Goal: Use online tool/utility: Utilize a website feature to perform a specific function

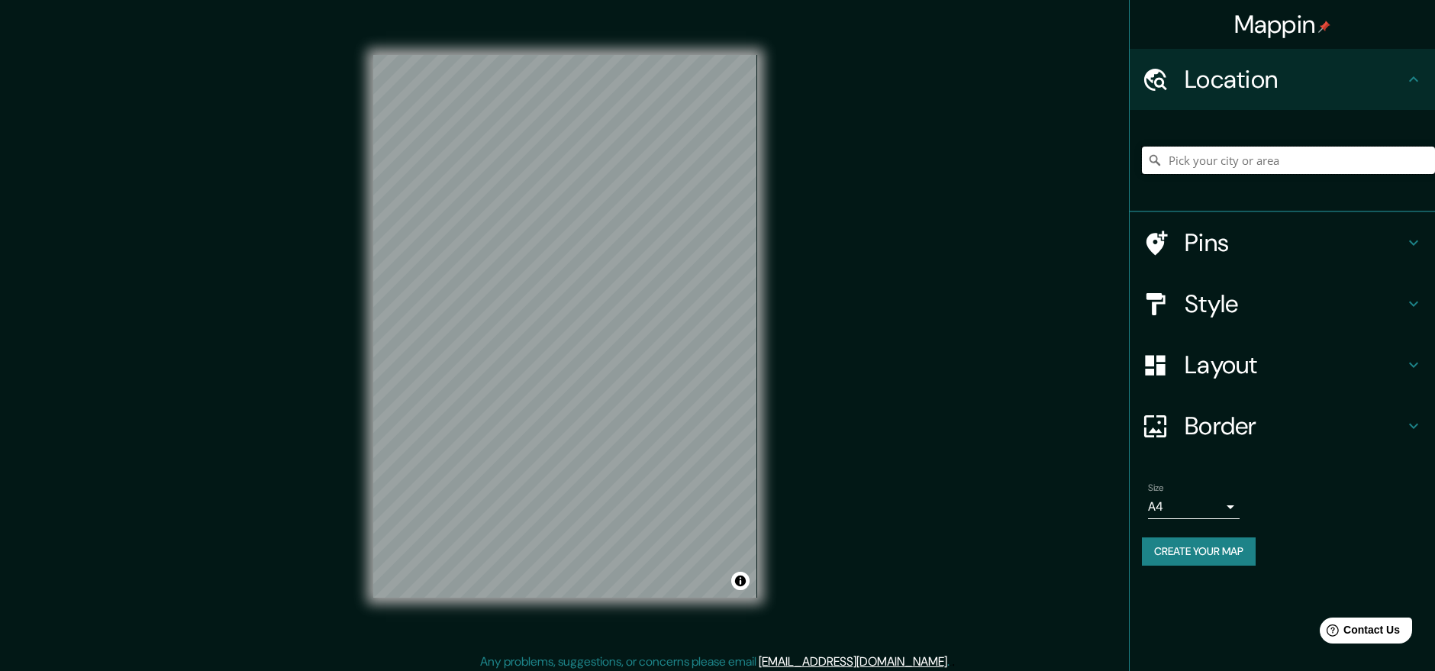
click at [1271, 160] on input "Pick your city or area" at bounding box center [1288, 160] width 293 height 27
click at [1290, 164] on input "Pick your city or area" at bounding box center [1288, 160] width 293 height 27
paste input "Halle des Sports"
click at [1287, 160] on input "Impasse De La Salle Des Sports, 69610 [GEOGRAPHIC_DATA], [GEOGRAPHIC_DATA]" at bounding box center [1288, 160] width 293 height 27
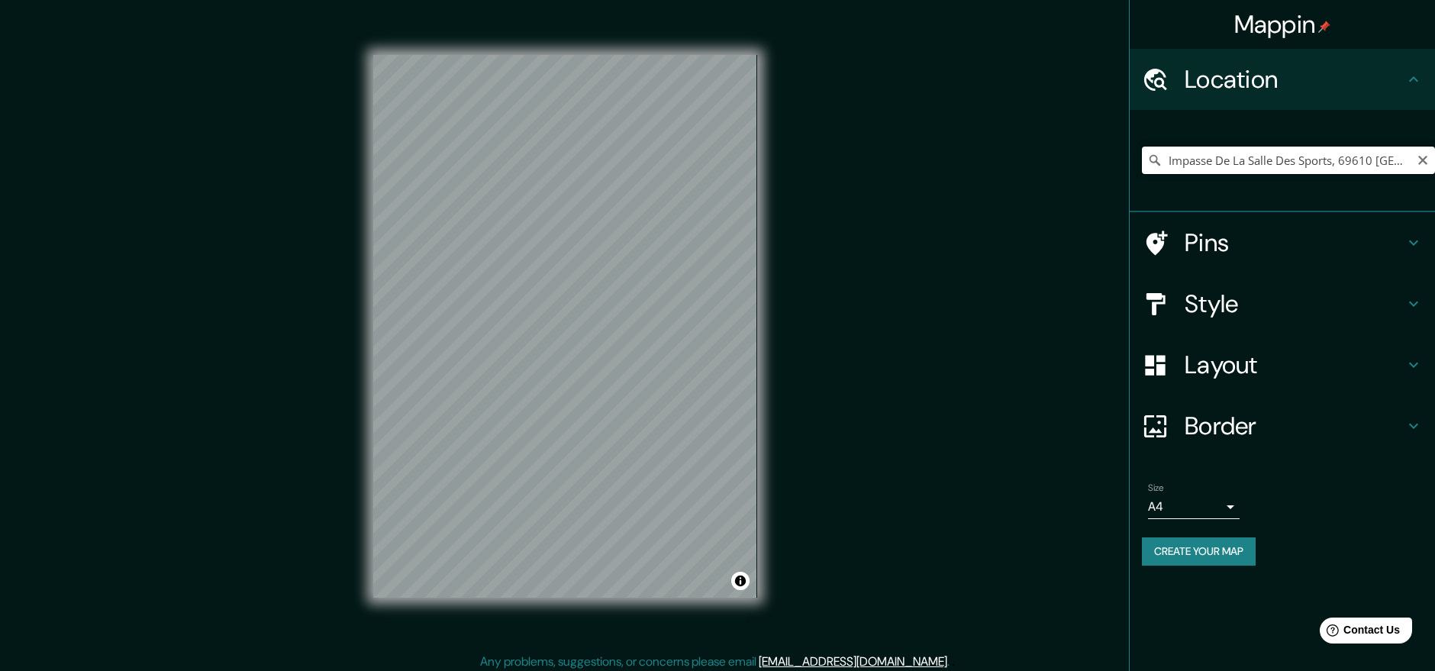
click at [1287, 160] on input "Impasse De La Salle Des Sports, 69610 [GEOGRAPHIC_DATA], [GEOGRAPHIC_DATA]" at bounding box center [1288, 160] width 293 height 27
paste input "Résidence aghiola, 20166 Pietrosella"
type input "20166, Pietrosella, Córcega del Sur, [GEOGRAPHIC_DATA]"
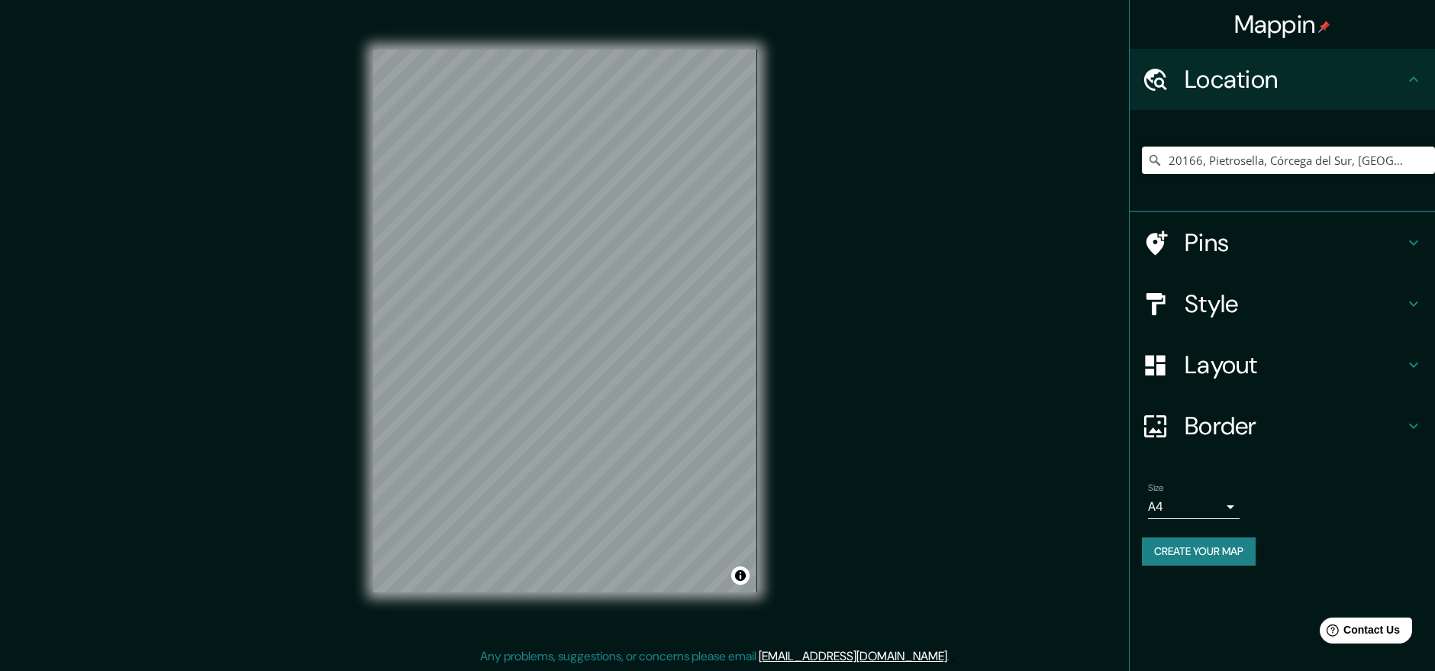
scroll to position [6, 0]
click at [1290, 153] on button "Clear" at bounding box center [1422, 159] width 12 height 14
click at [1289, 166] on input "Pick your city or area" at bounding box center [1288, 160] width 293 height 27
click at [1096, 322] on div "Mappin Location Pins Style Layout Border Choose a border. Hint : you can make l…" at bounding box center [717, 332] width 1435 height 677
click at [1237, 151] on input "Pick your city or area" at bounding box center [1288, 160] width 293 height 27
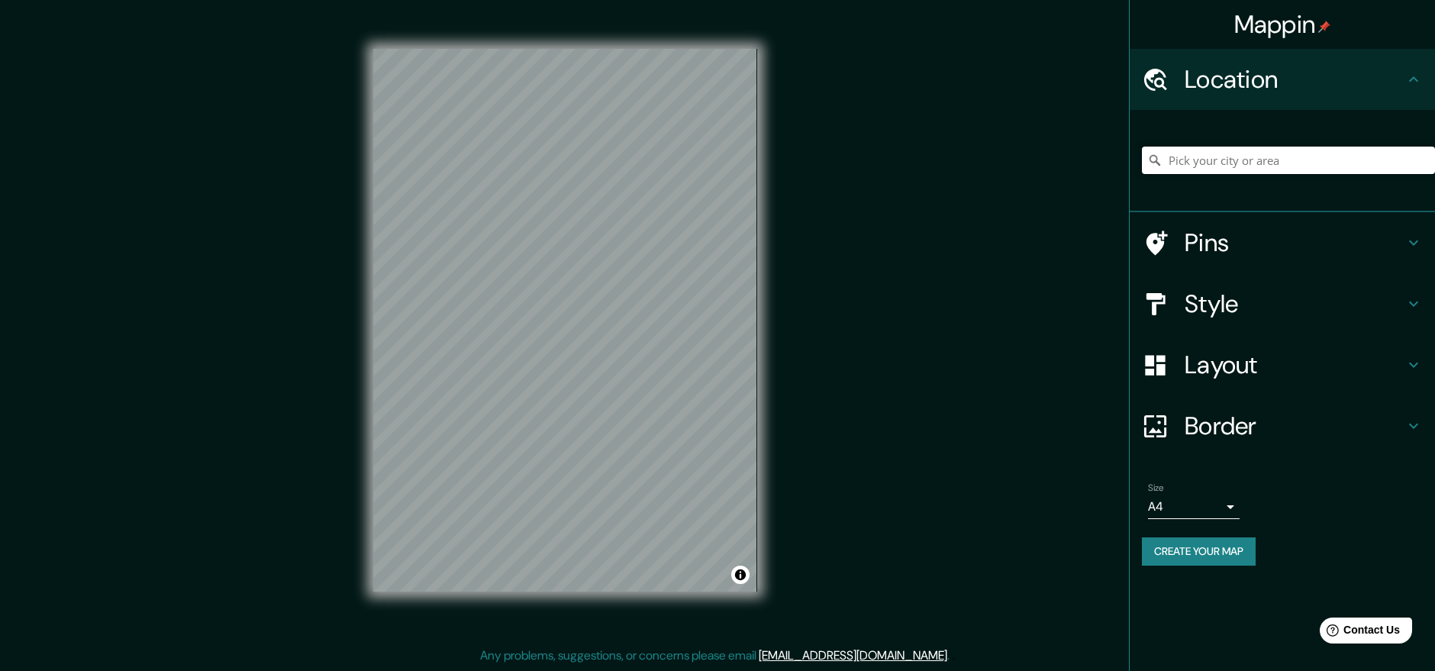
paste input "Résidence aghiola, 20166 Pietrosella, [GEOGRAPHIC_DATA]"
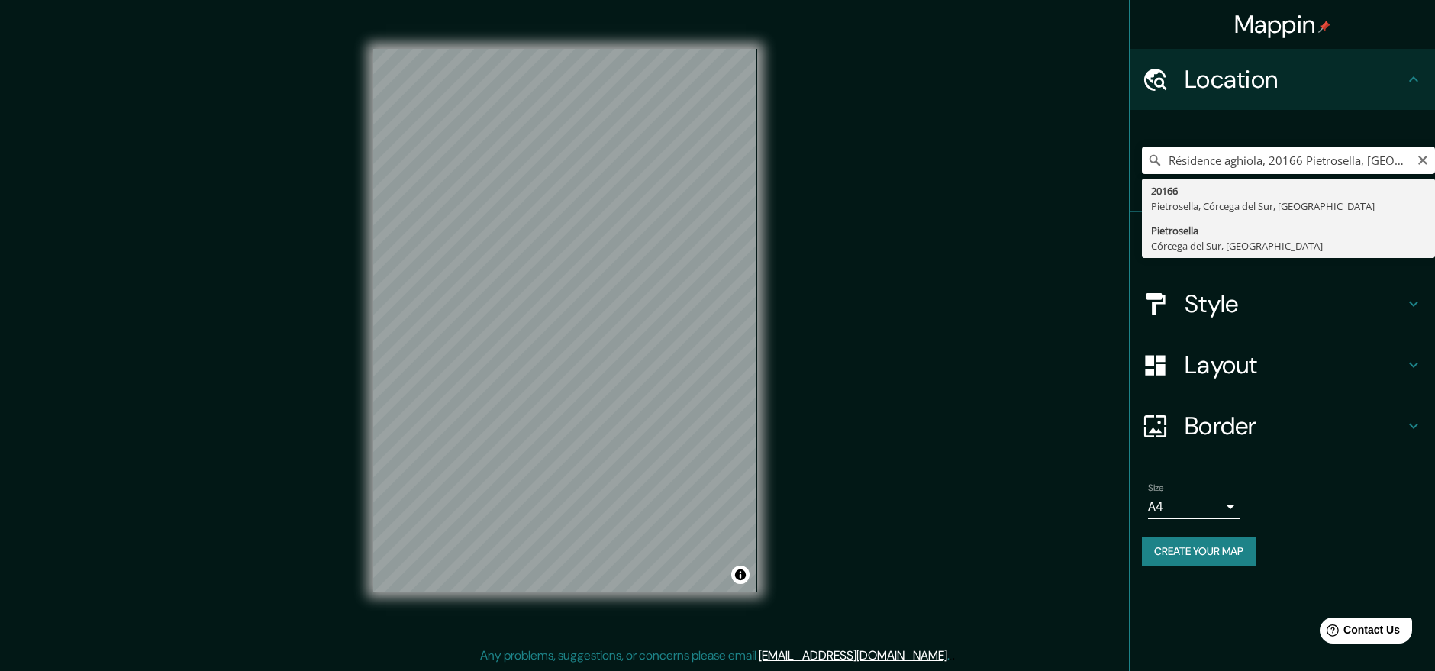
type input "Pietrosella, Córcega del Sur, [GEOGRAPHIC_DATA]"
